Goal: Task Accomplishment & Management: Manage account settings

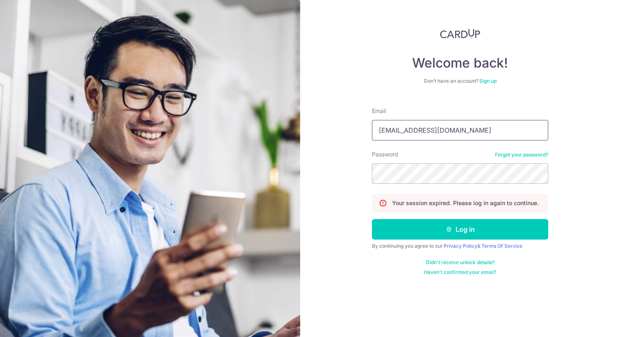
click at [455, 136] on input "mikelim22@gmail.com" at bounding box center [460, 130] width 176 height 20
type input "natlimhs@gmail.com"
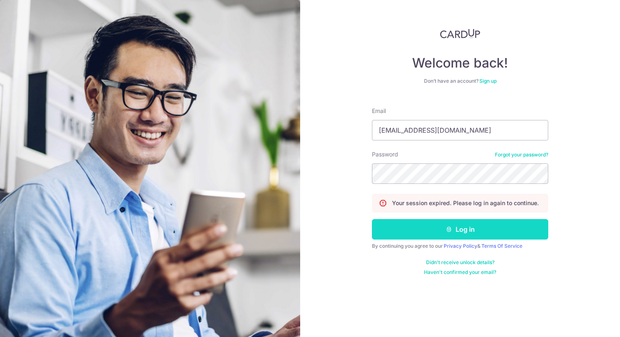
click at [471, 230] on button "Log in" at bounding box center [460, 229] width 176 height 20
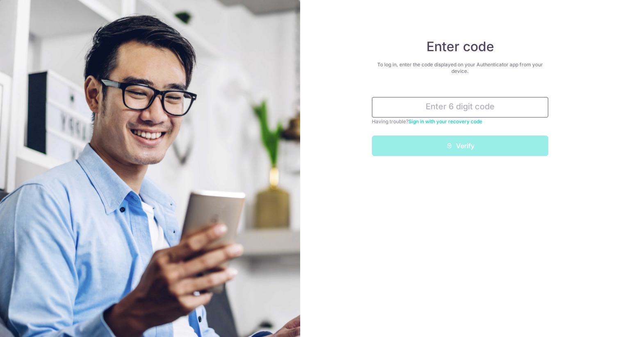
click at [488, 105] on input "text" at bounding box center [460, 107] width 176 height 20
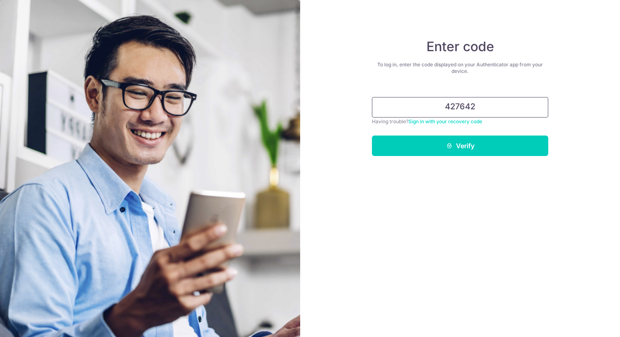
type input "427642"
click at [372, 136] on button "Verify" at bounding box center [460, 146] width 176 height 20
